Goal: Task Accomplishment & Management: Use online tool/utility

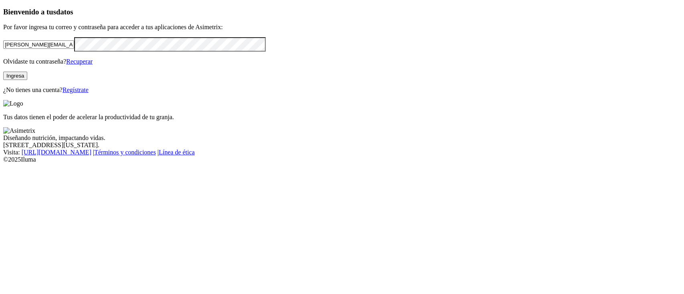
click at [74, 49] on input "[PERSON_NAME][EMAIL_ADDRESS][PERSON_NAME][DOMAIN_NAME]" at bounding box center [38, 44] width 71 height 8
type input "[PERSON_NAME][EMAIL_ADDRESS][PERSON_NAME][DOMAIN_NAME]"
click at [27, 80] on button "Ingresa" at bounding box center [15, 76] width 24 height 8
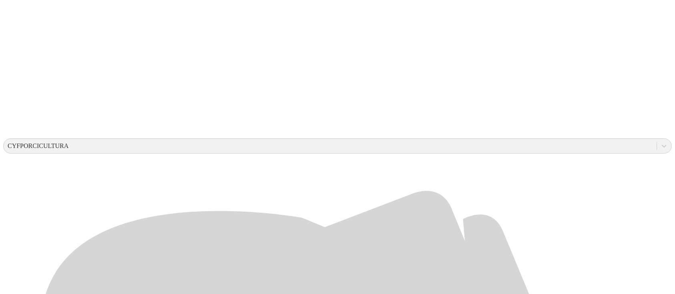
scroll to position [189, 0]
